Goal: Task Accomplishment & Management: Use online tool/utility

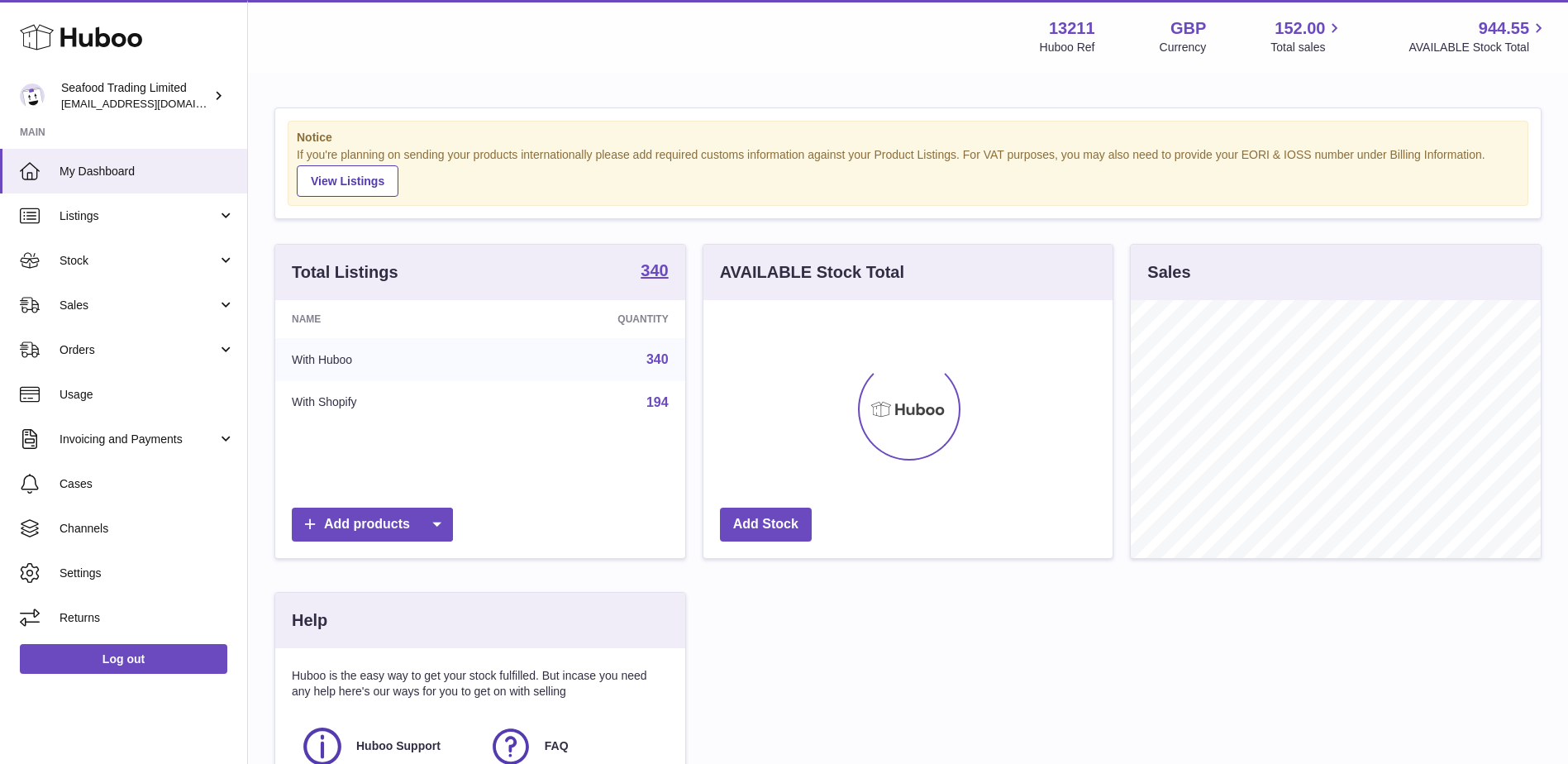
scroll to position [258, 409]
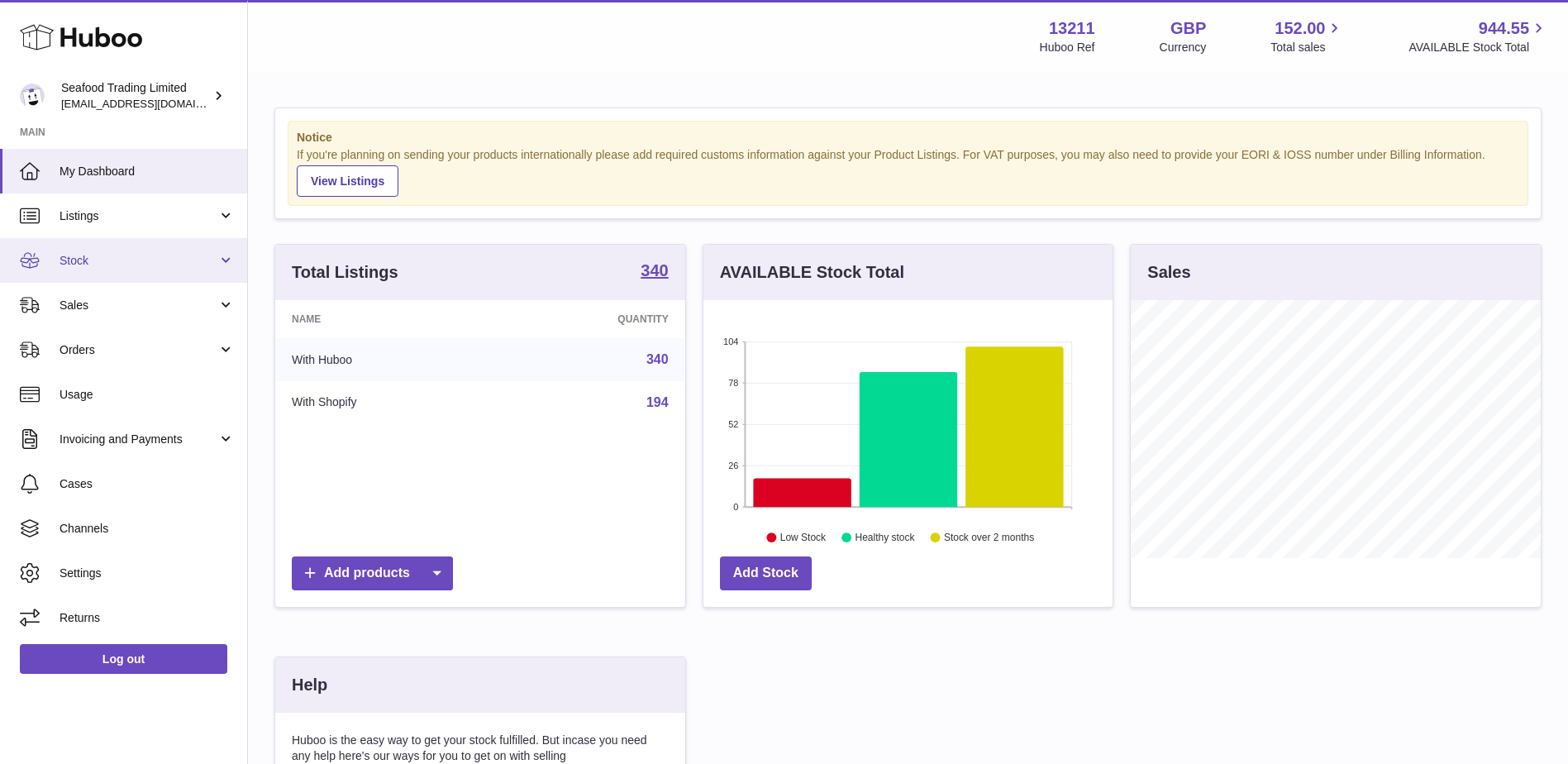
click at [117, 278] on link "Stock" at bounding box center [123, 260] width 247 height 45
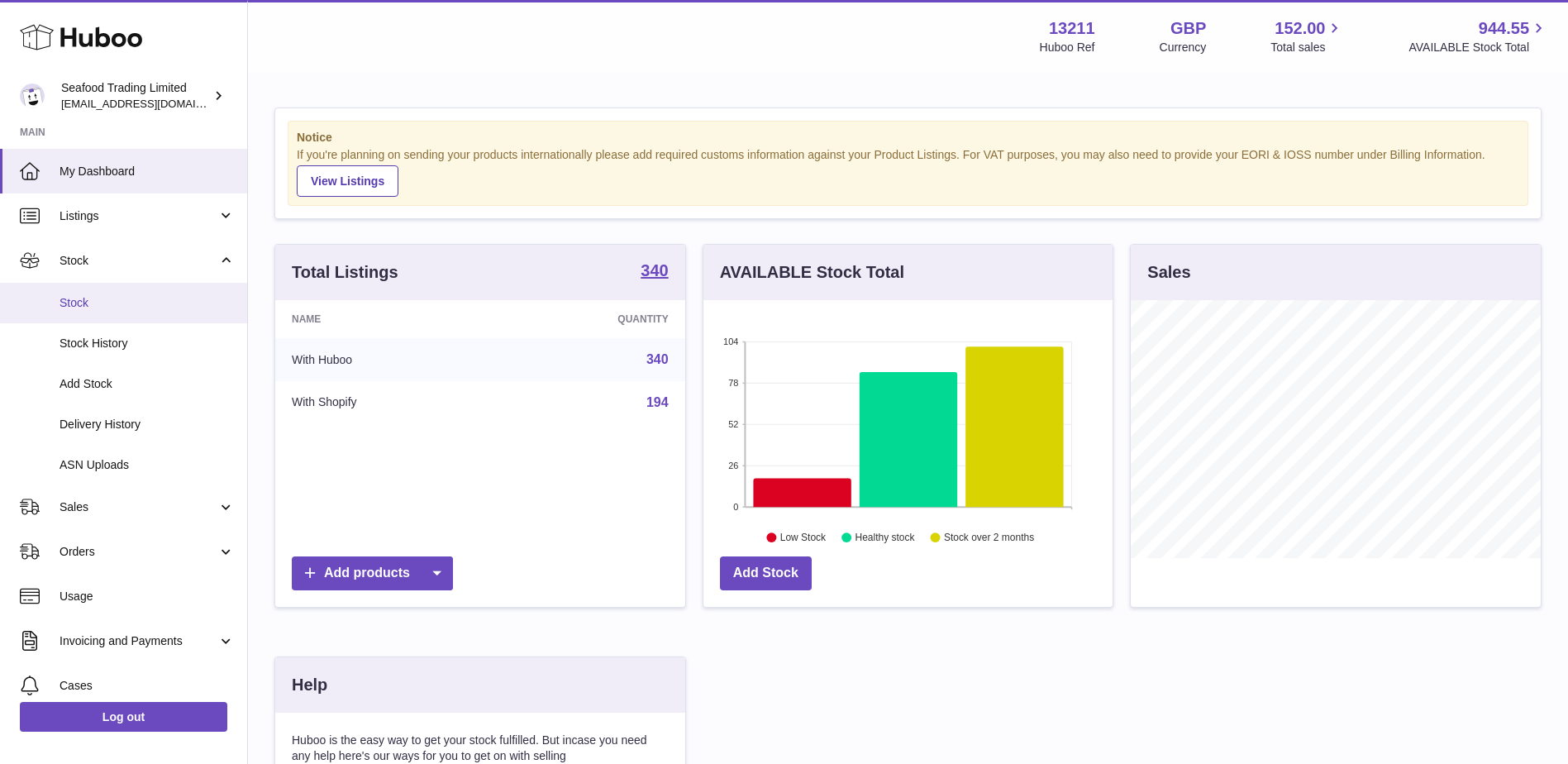
click at [94, 295] on span "Stock" at bounding box center [147, 303] width 176 height 16
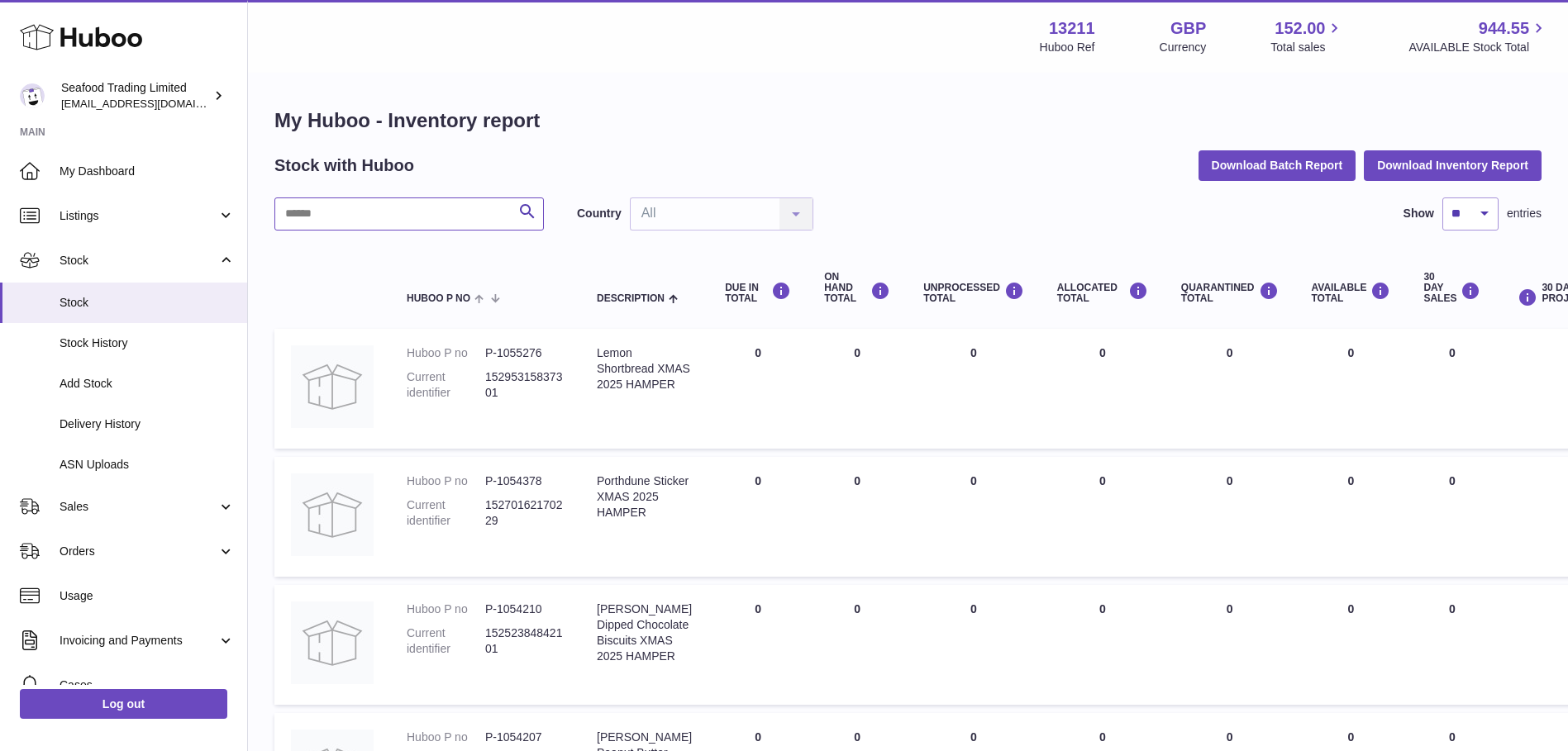
click at [383, 219] on input "text" at bounding box center [409, 214] width 269 height 33
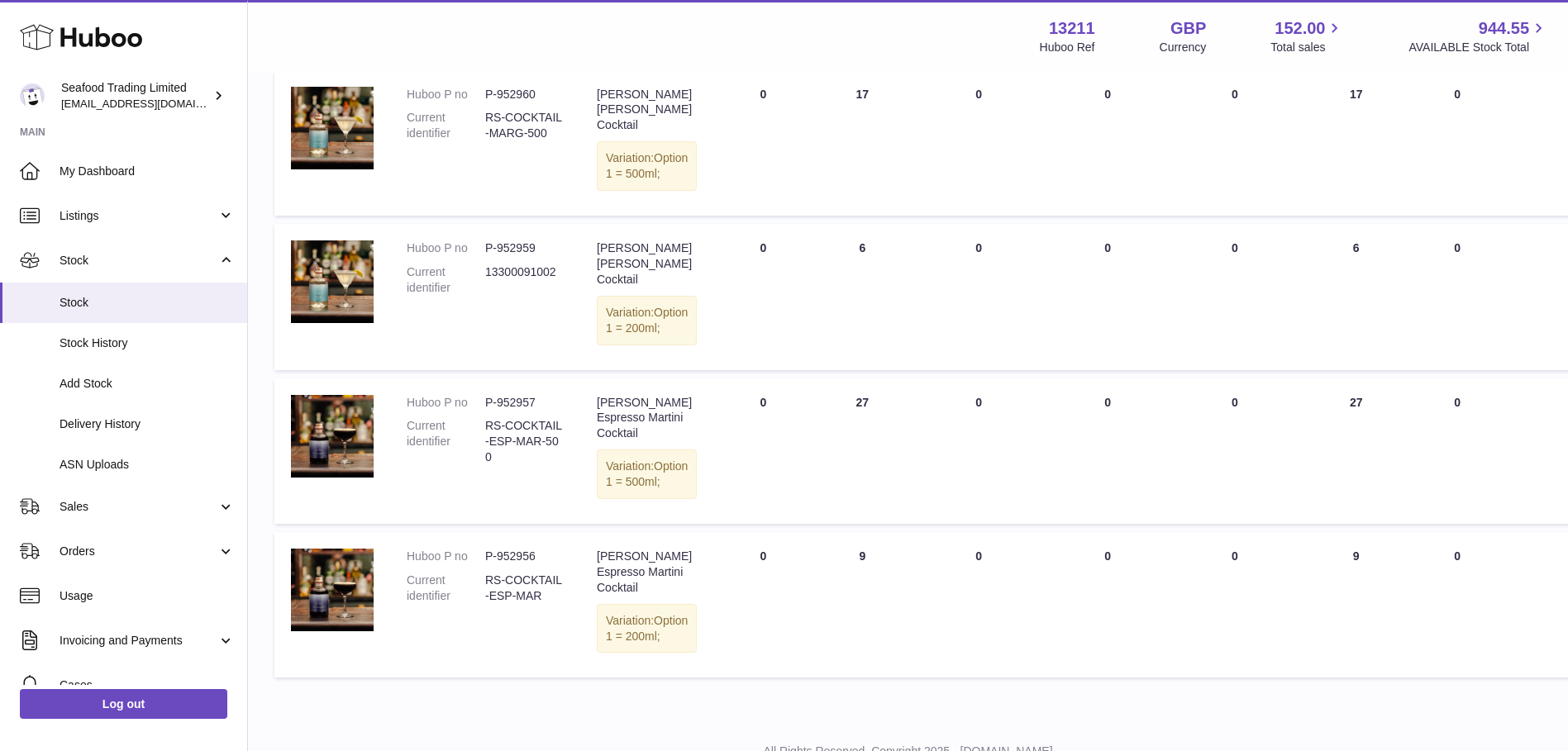
scroll to position [557, 0]
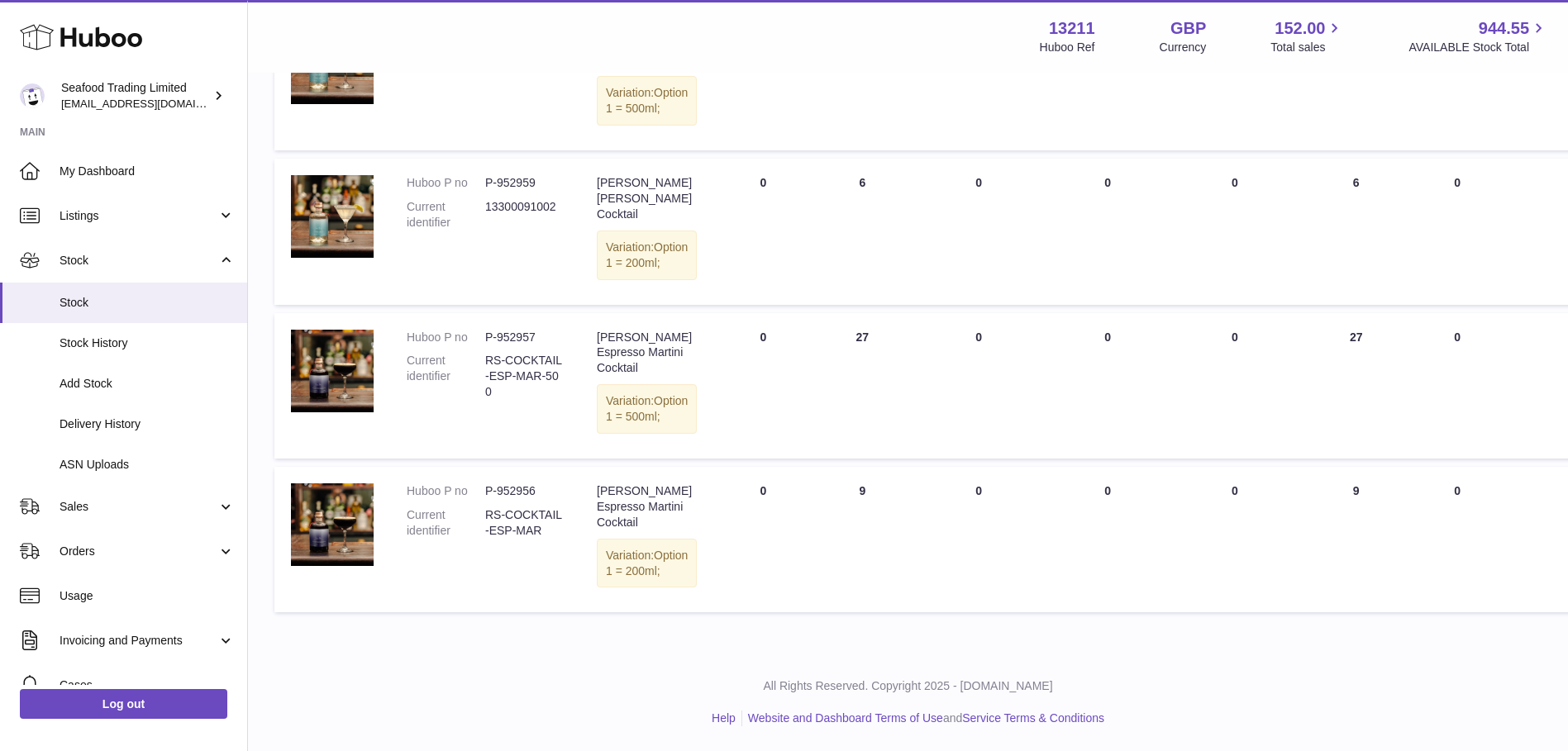
type input "********"
drag, startPoint x: 538, startPoint y: 473, endPoint x: 478, endPoint y: 473, distance: 60.0
click at [478, 484] on dl "Huboo P no P-952956 Current identifier RS-COCKTAIL-ESP-MAR" at bounding box center [485, 515] width 157 height 63
copy dl "P-952956"
drag, startPoint x: 535, startPoint y: 299, endPoint x: 486, endPoint y: 303, distance: 49.2
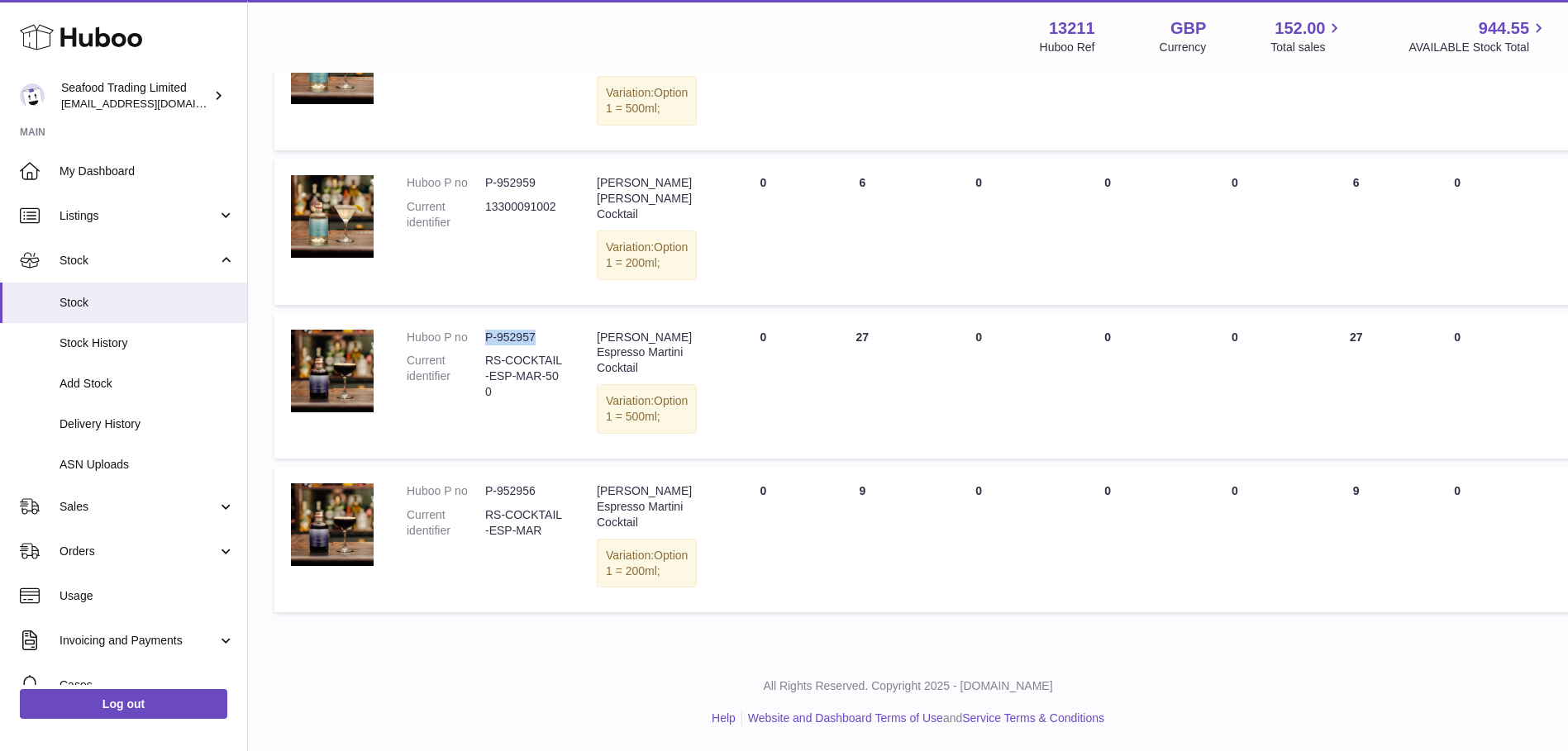
click at [486, 330] on dd "P-952957" at bounding box center [525, 338] width 78 height 16
copy dd "P-952957"
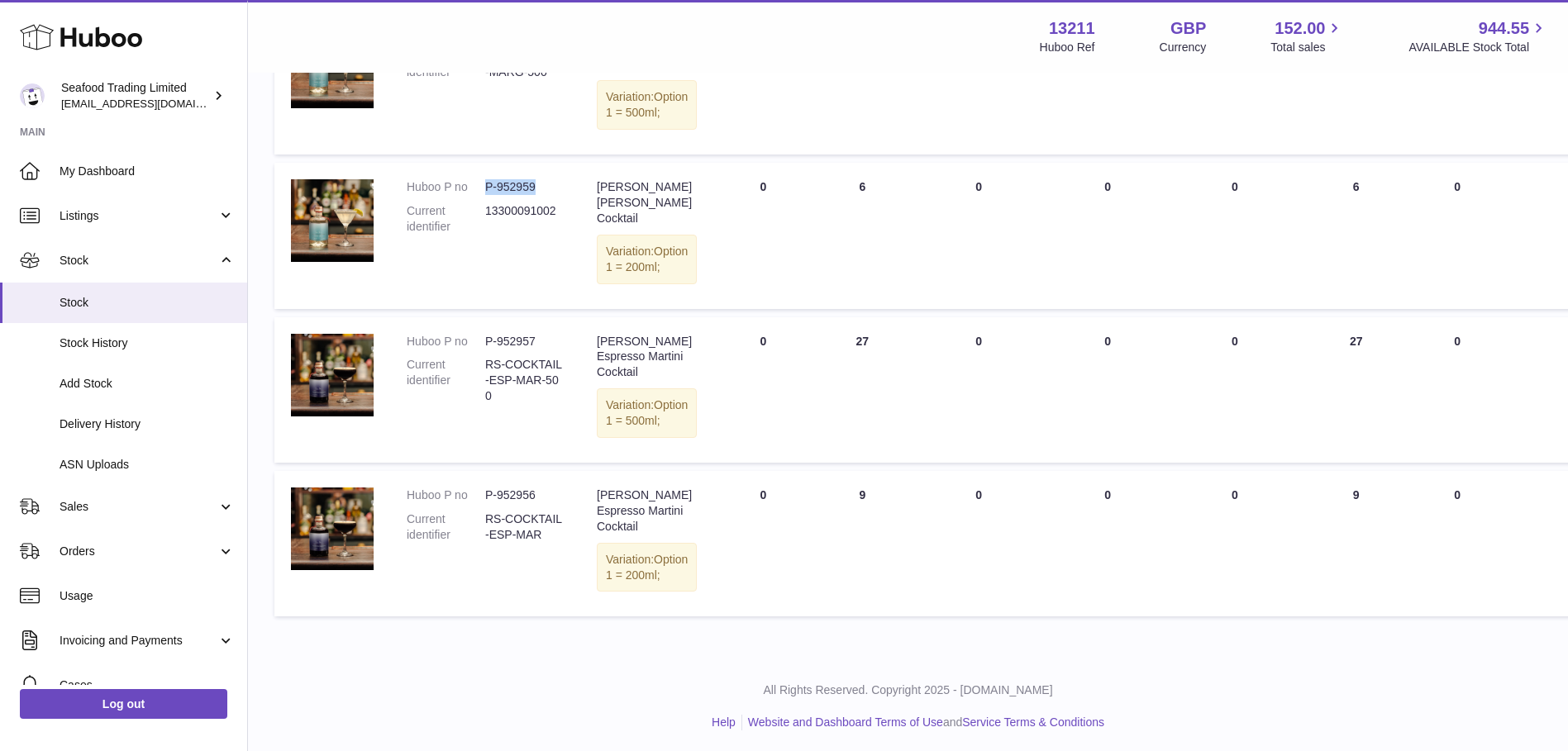
drag, startPoint x: 539, startPoint y: 219, endPoint x: 486, endPoint y: 218, distance: 53.0
click at [486, 195] on dd "P-952959" at bounding box center [525, 187] width 78 height 16
copy dd "P-952959"
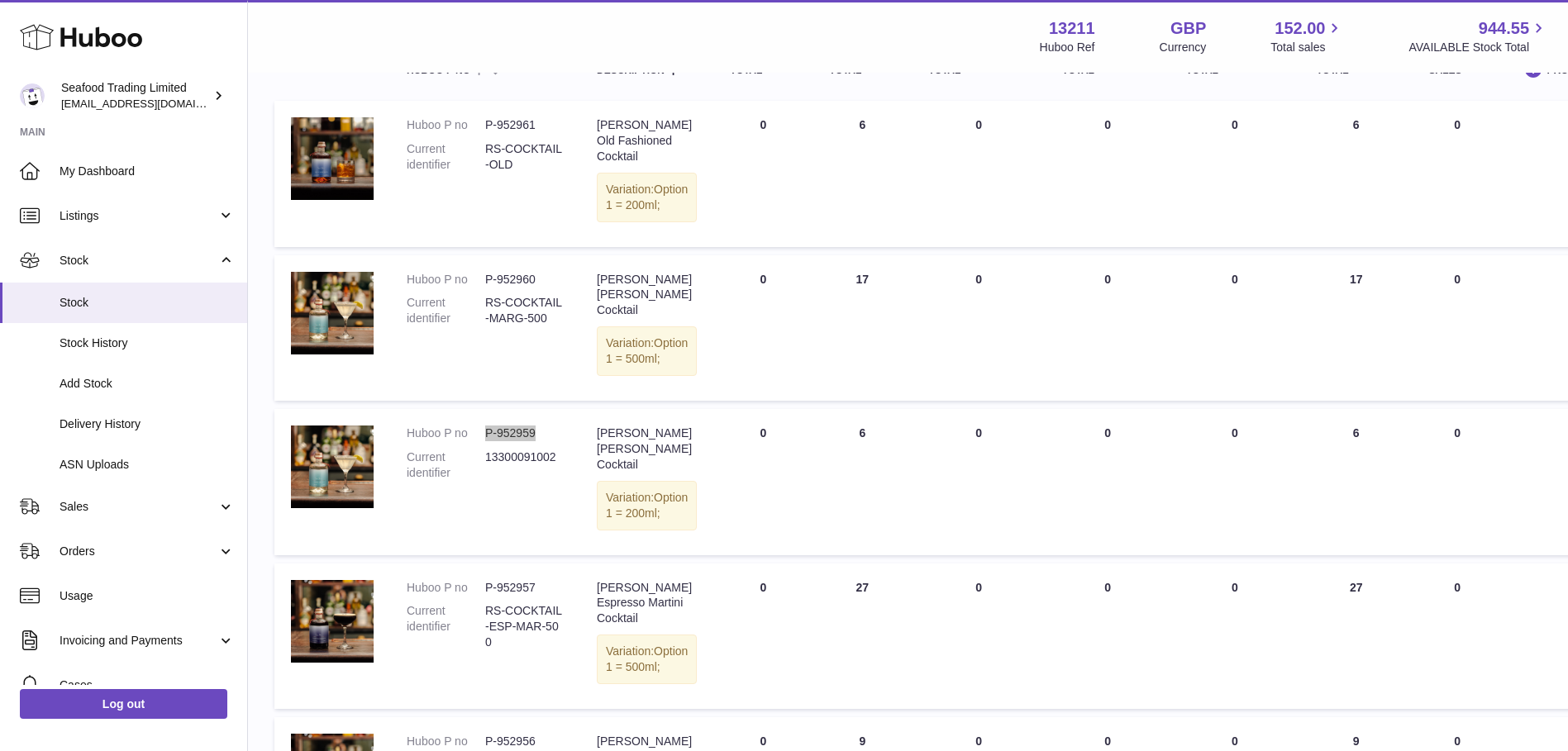
scroll to position [226, 0]
drag, startPoint x: 540, startPoint y: 293, endPoint x: 486, endPoint y: 291, distance: 54.0
click at [486, 290] on dd "P-952960" at bounding box center [525, 282] width 78 height 16
copy dd "P-952960"
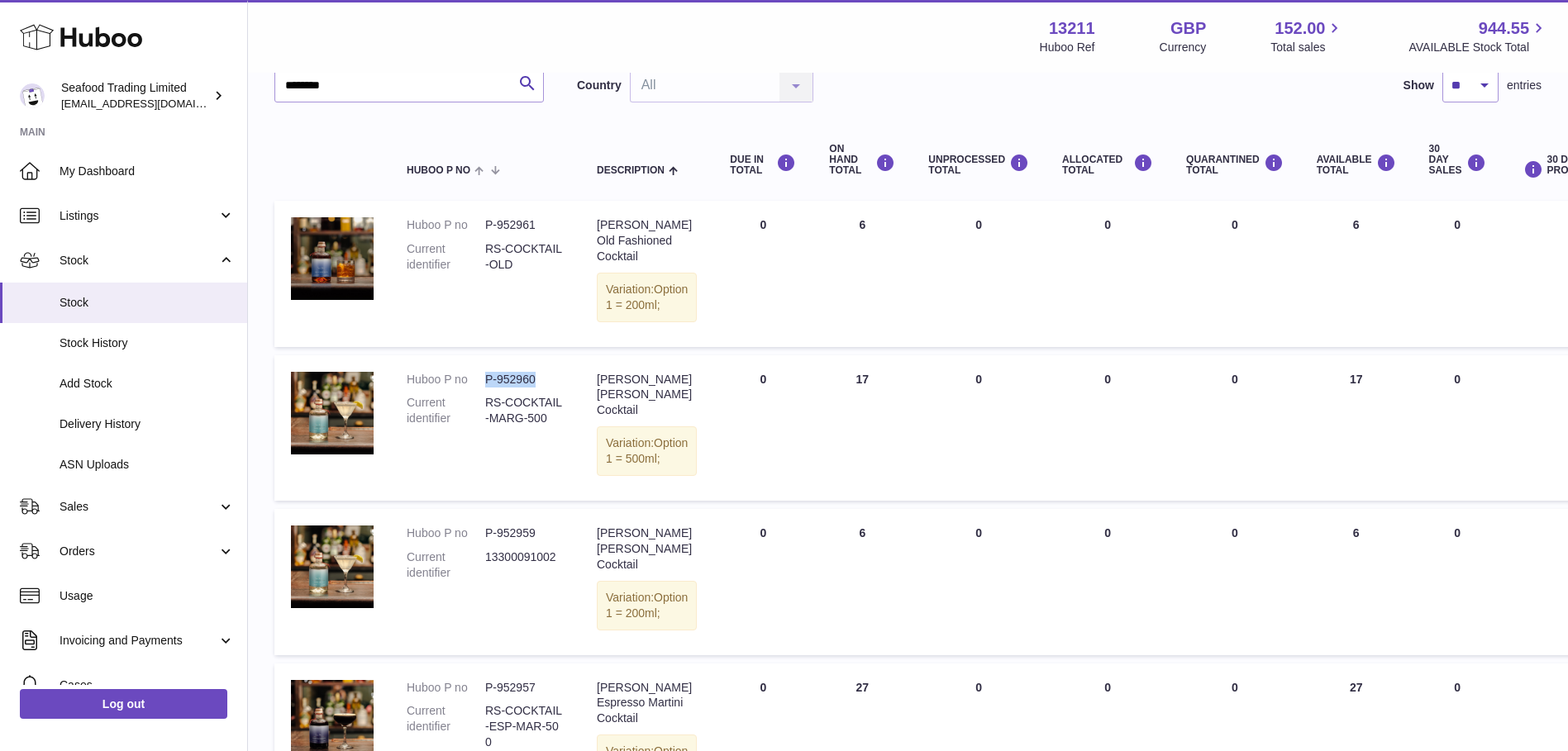
scroll to position [0, 0]
